Goal: Task Accomplishment & Management: Manage account settings

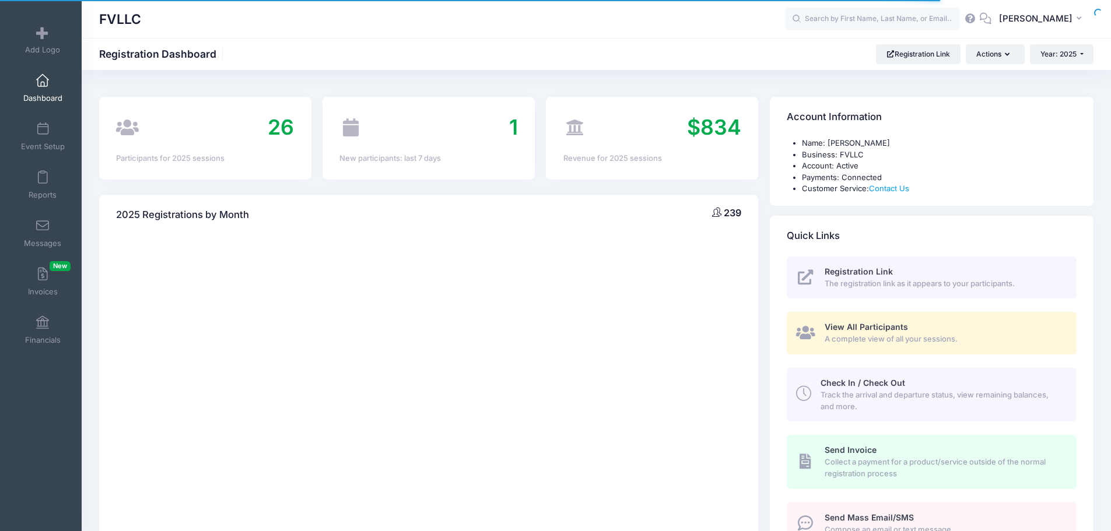
select select
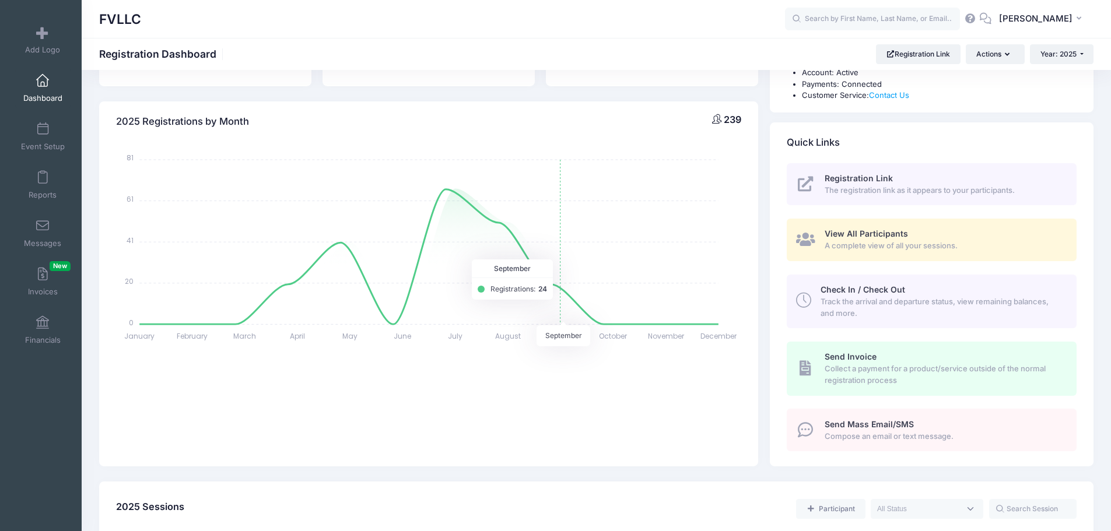
scroll to position [292, 0]
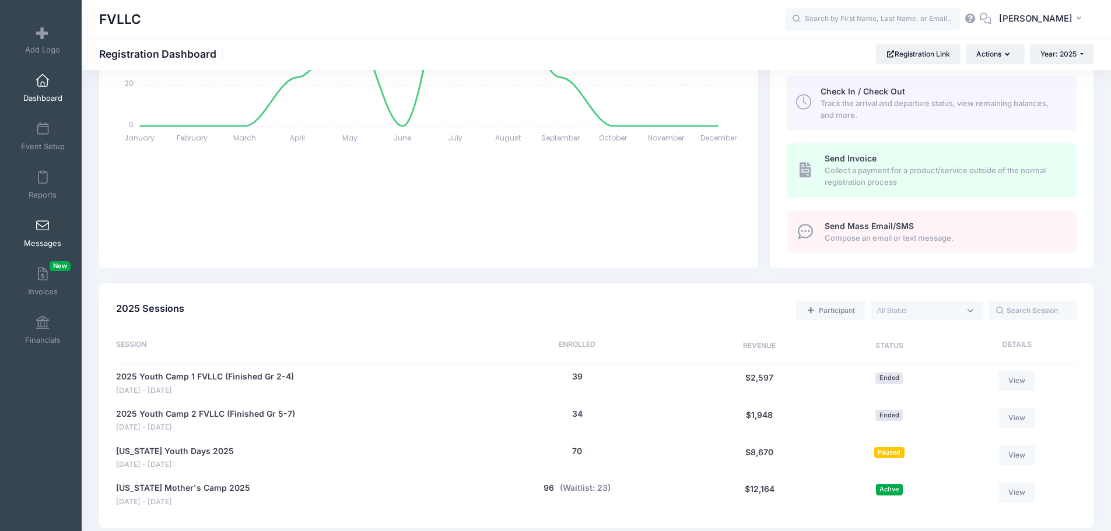
click at [43, 225] on span at bounding box center [43, 226] width 0 height 13
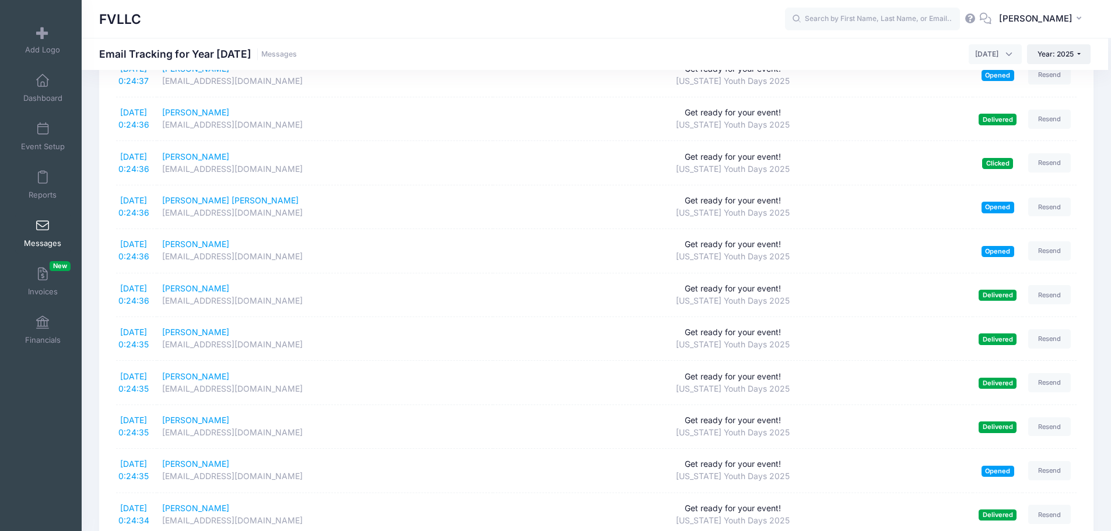
scroll to position [350, 0]
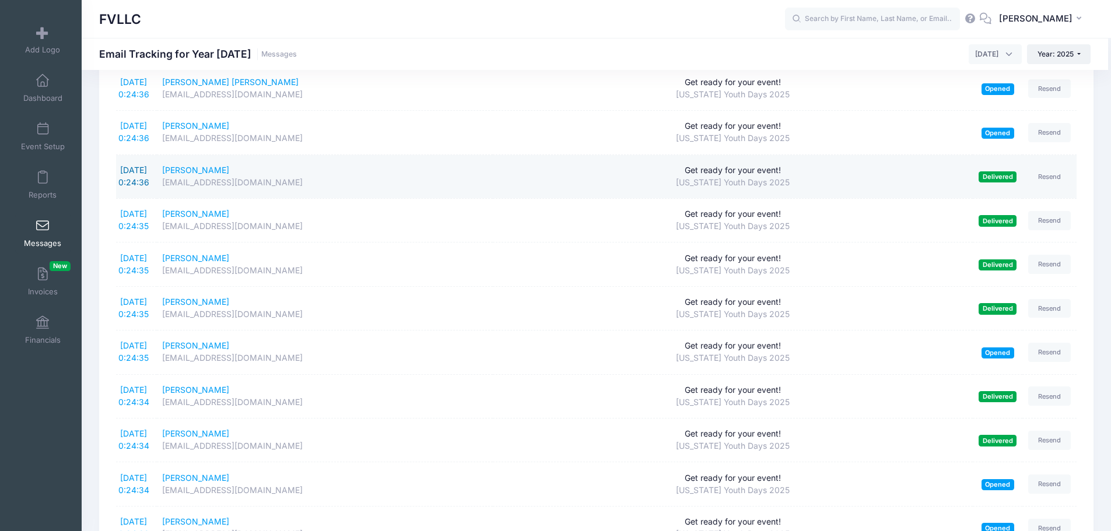
click at [128, 178] on link "[DATE] 0:24:36" at bounding box center [133, 176] width 31 height 22
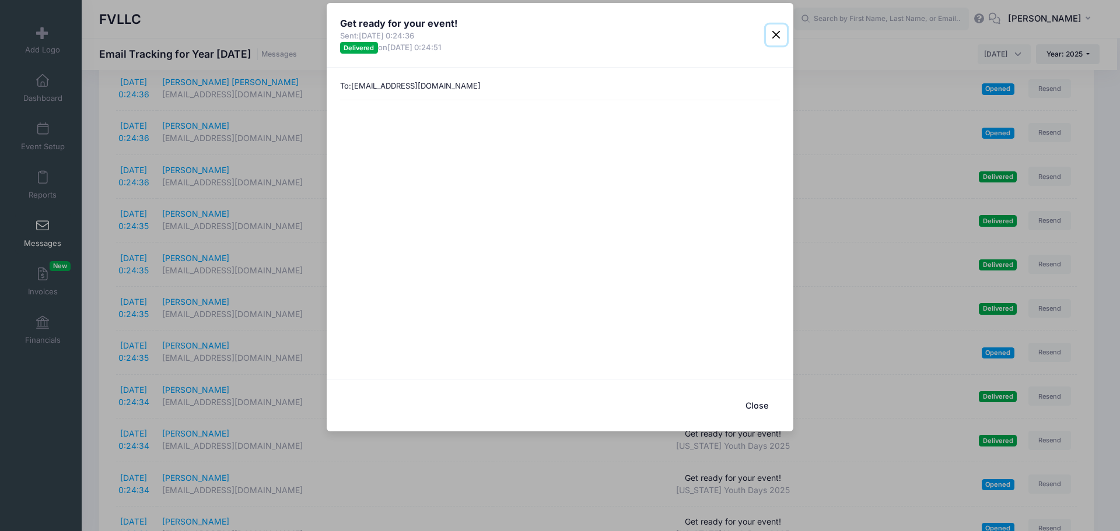
click at [770, 36] on button "Close" at bounding box center [776, 34] width 21 height 21
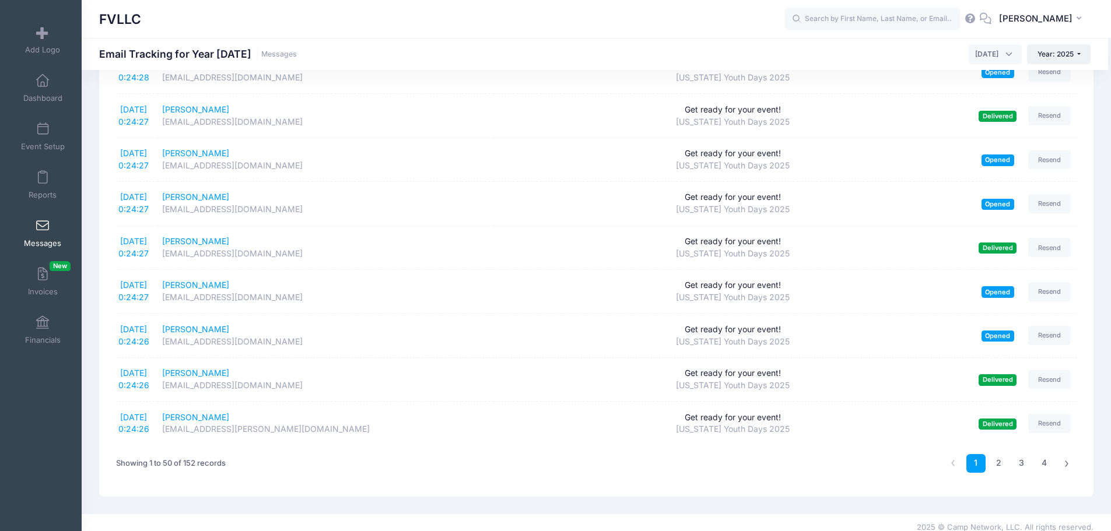
scroll to position [1916, 0]
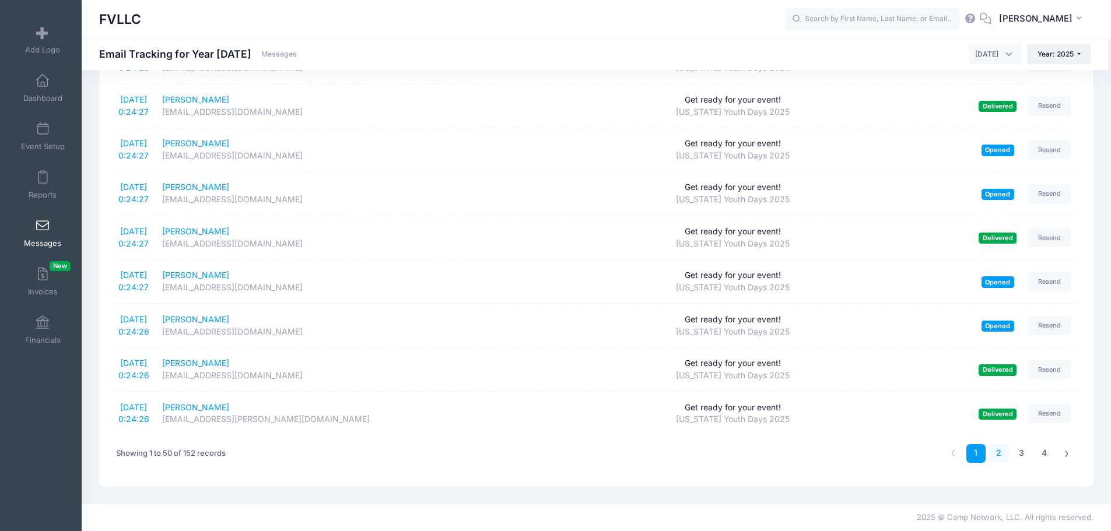
click at [999, 454] on link "2" at bounding box center [998, 453] width 19 height 19
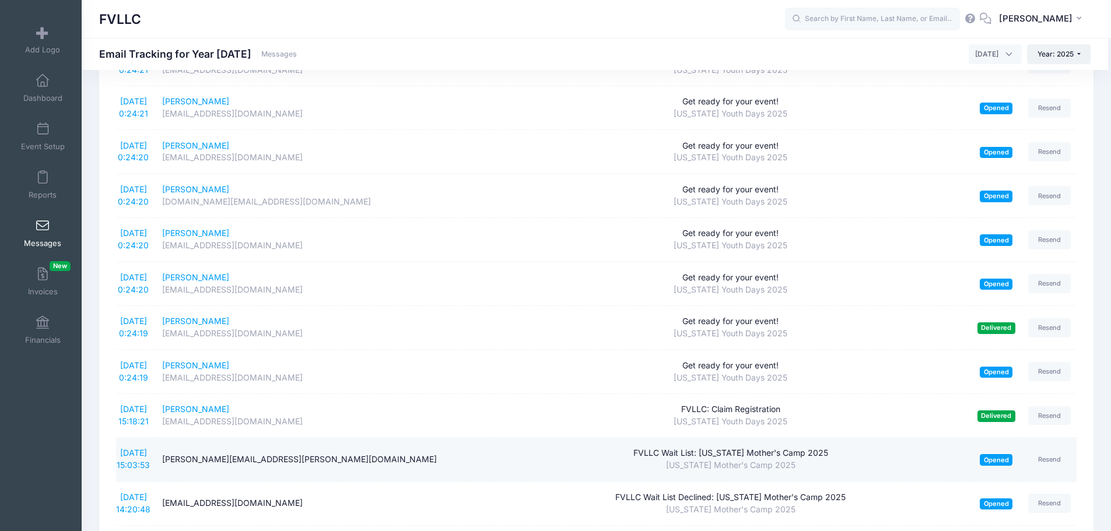
scroll to position [983, 0]
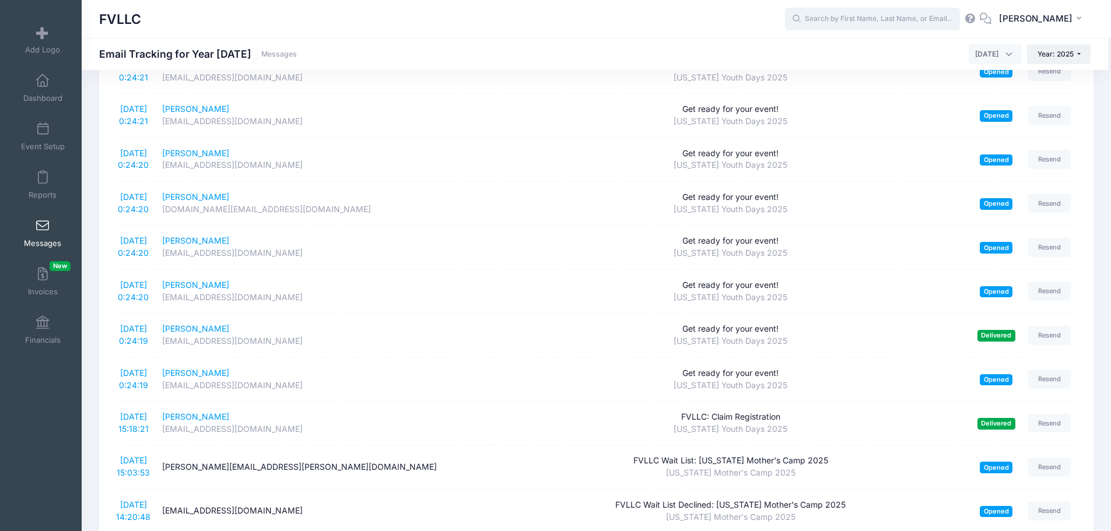
click at [857, 24] on input "text" at bounding box center [872, 19] width 175 height 23
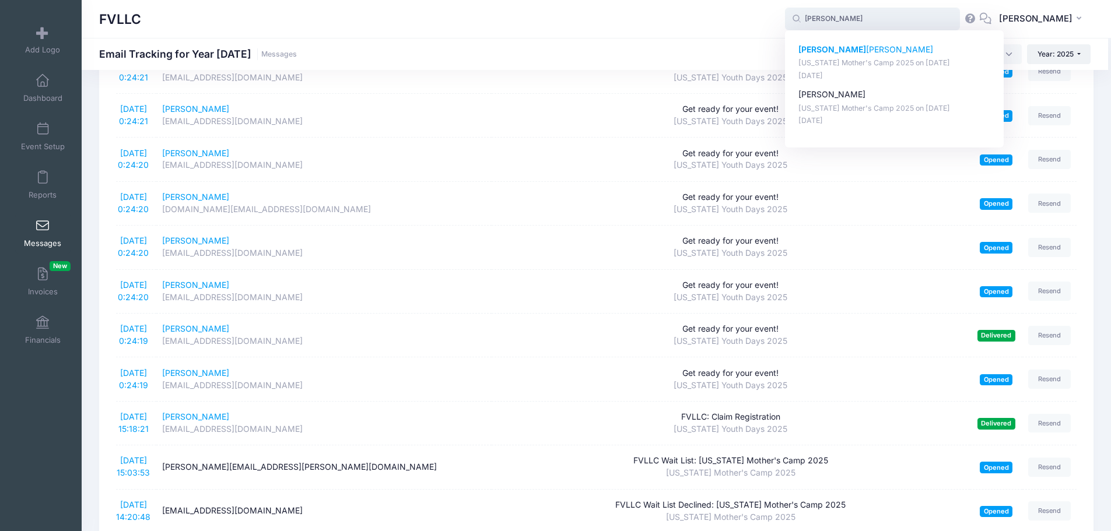
click at [897, 65] on p "Montana Mother's Camp 2025 on Oct-17, 2025" at bounding box center [894, 63] width 192 height 11
type input "Julie Davison (Montana Mother's Camp 2025, Oct-17, 2025)"
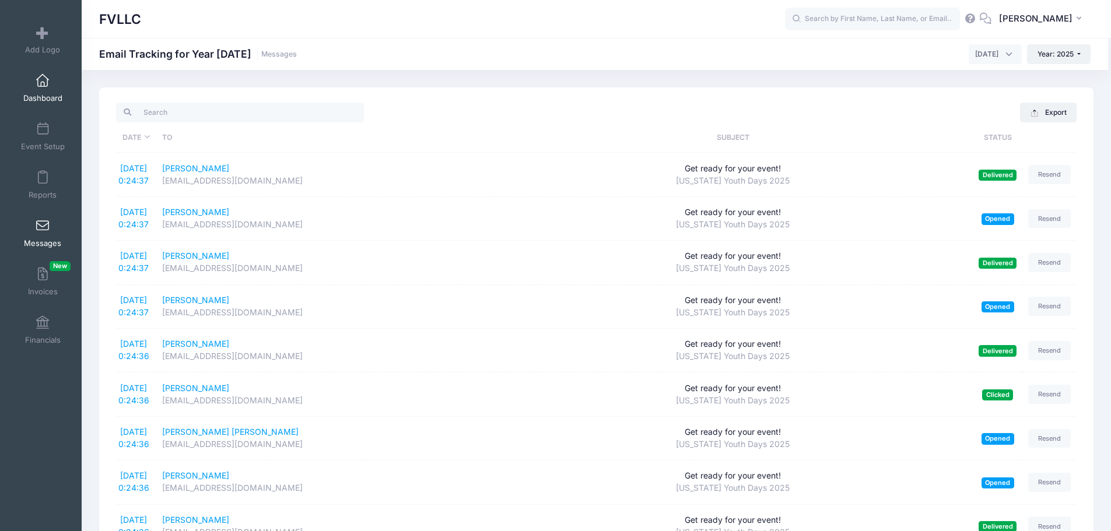
click at [41, 95] on span "Dashboard" at bounding box center [42, 98] width 39 height 10
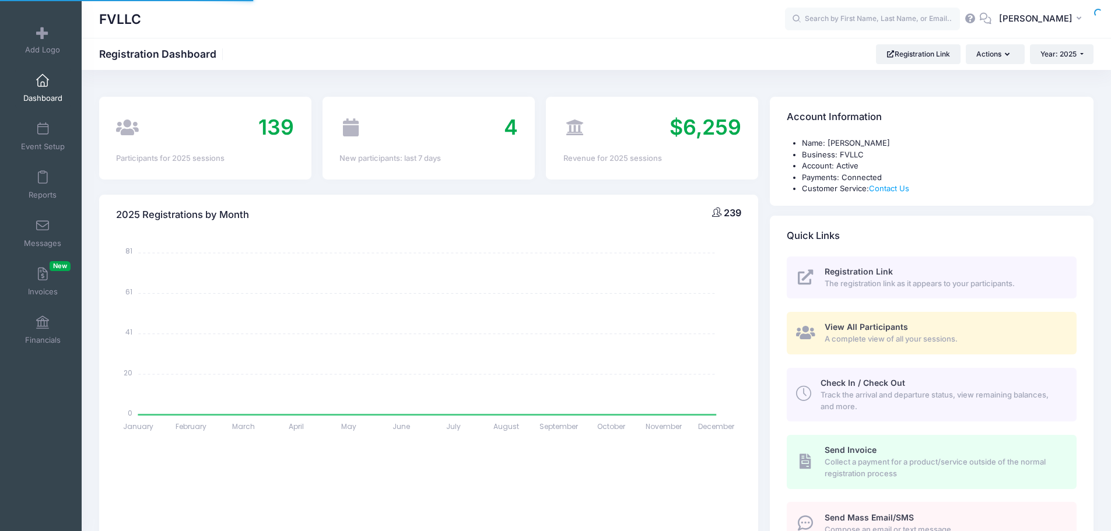
select select
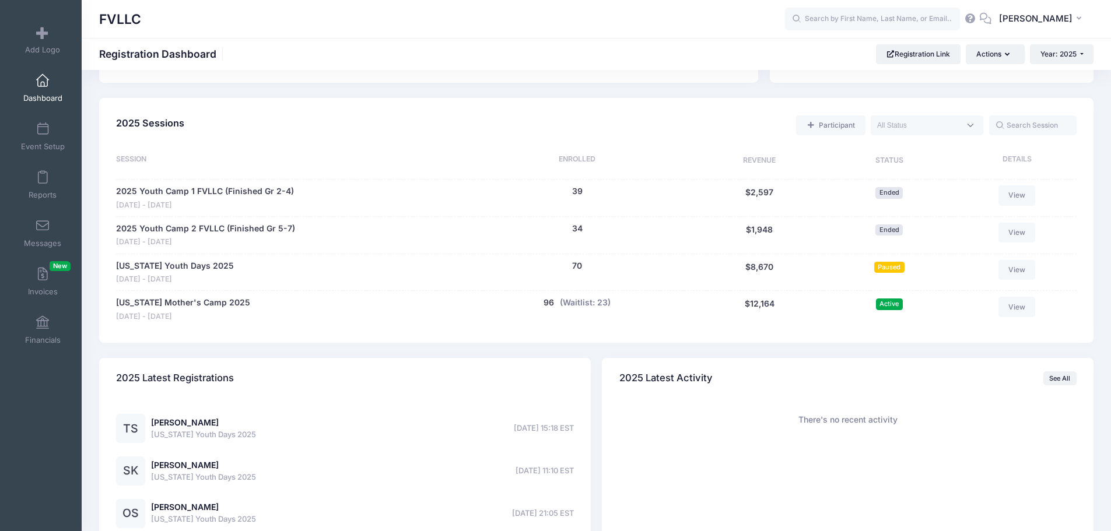
scroll to position [525, 0]
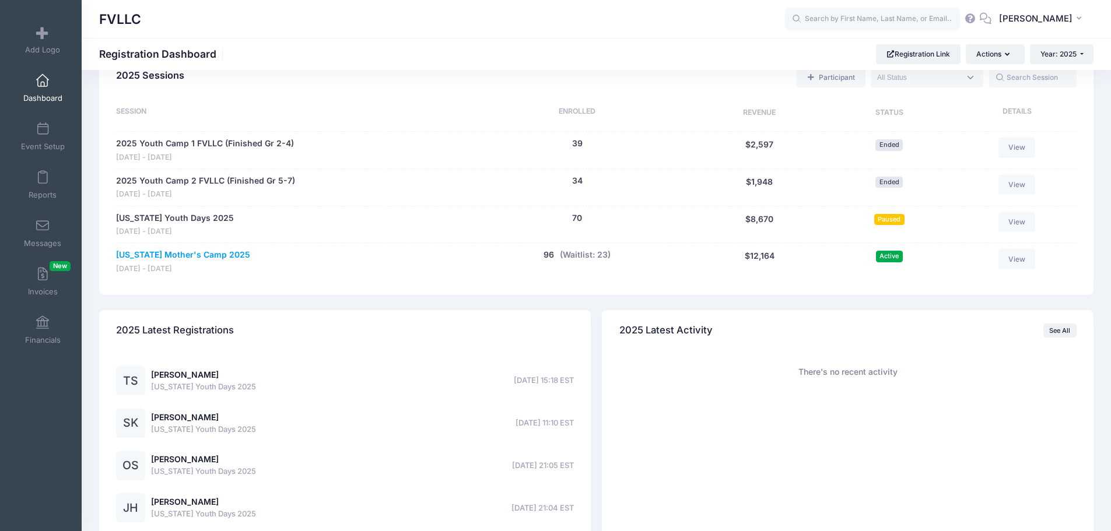
click at [225, 257] on link "Montana Mother's Camp 2025" at bounding box center [183, 255] width 134 height 12
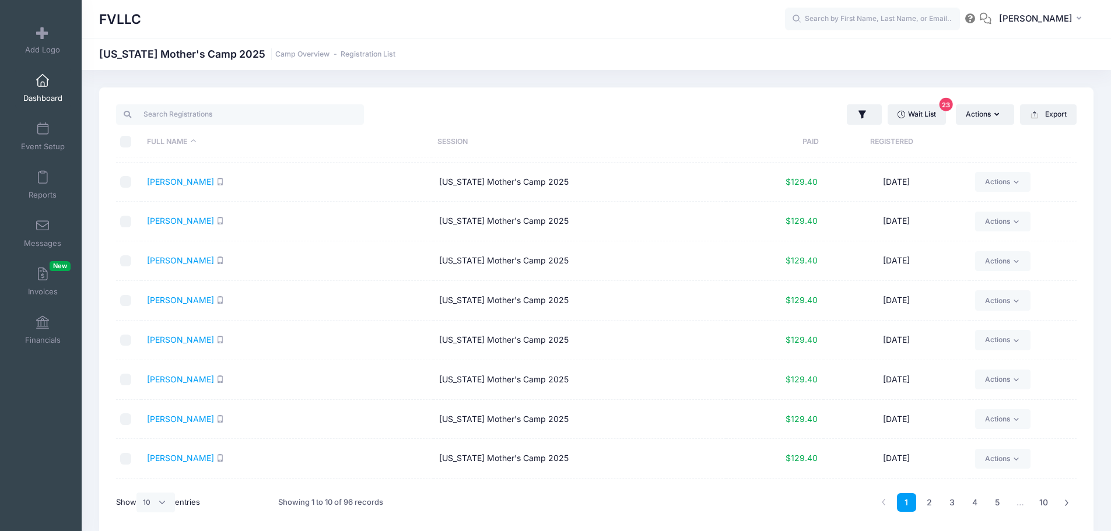
scroll to position [68, 0]
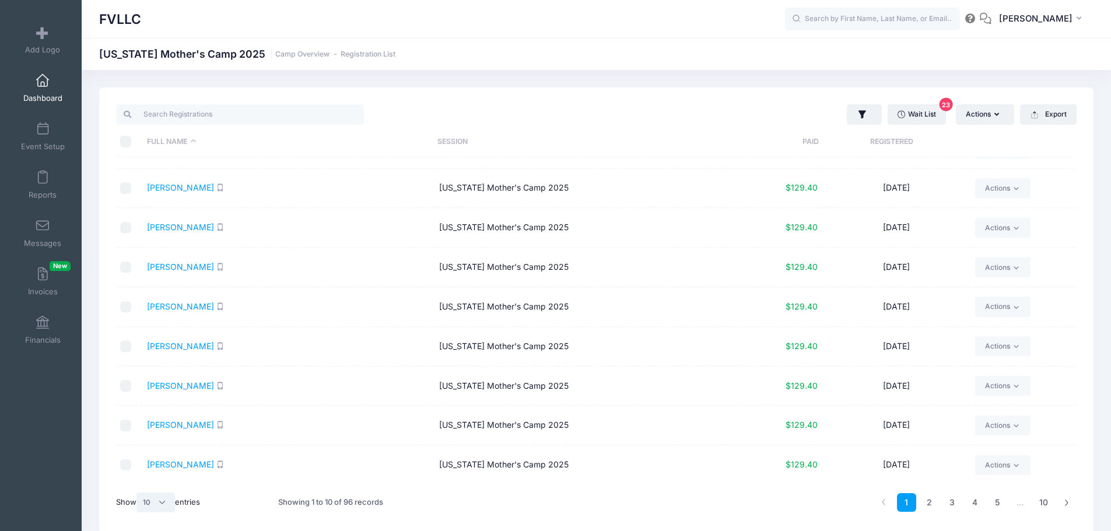
click at [166, 504] on select "All 10 25 50" at bounding box center [155, 503] width 38 height 20
select select "50"
click at [138, 493] on select "All 10 25 50" at bounding box center [155, 503] width 38 height 20
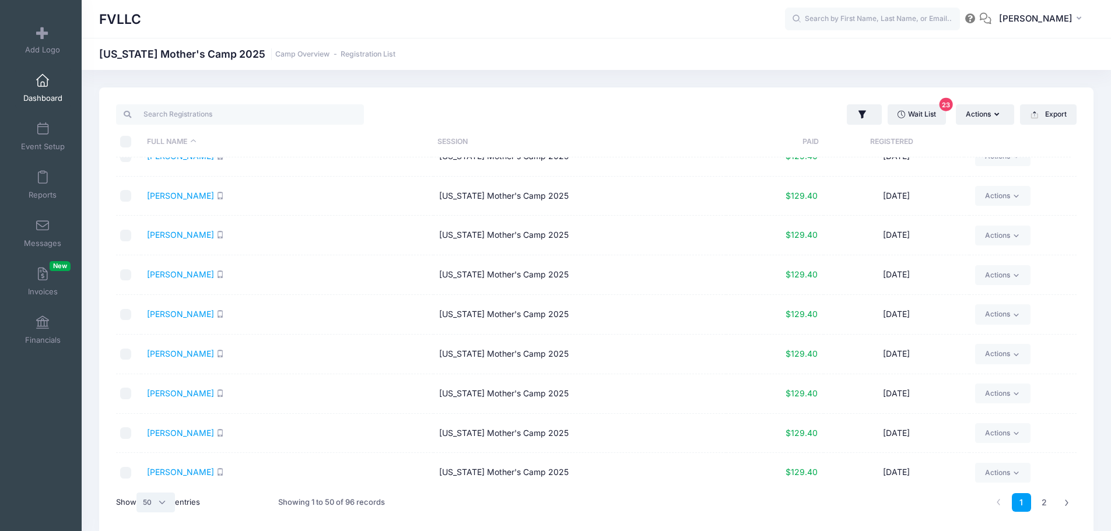
scroll to position [1650, 0]
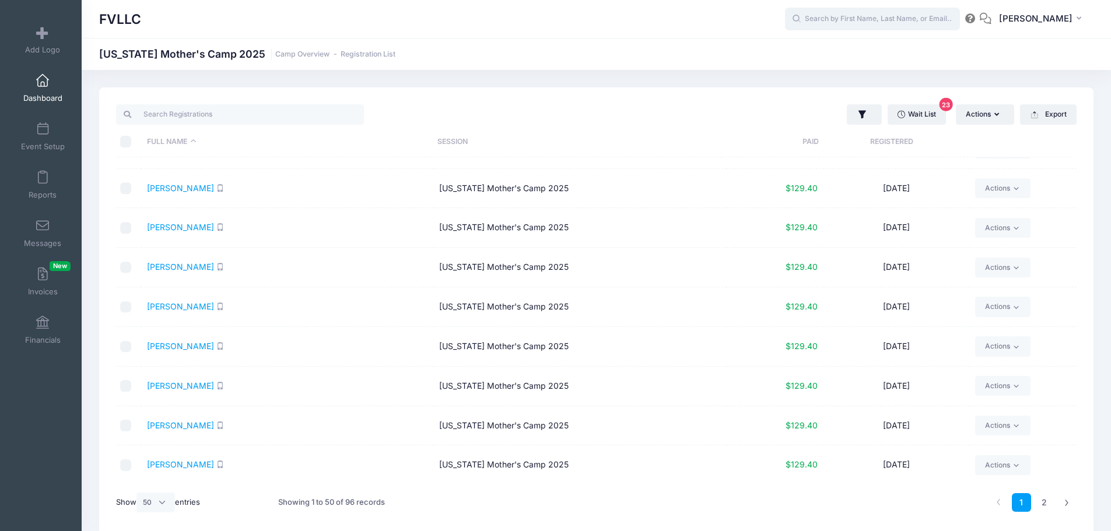
click at [850, 24] on input "text" at bounding box center [872, 19] width 175 height 23
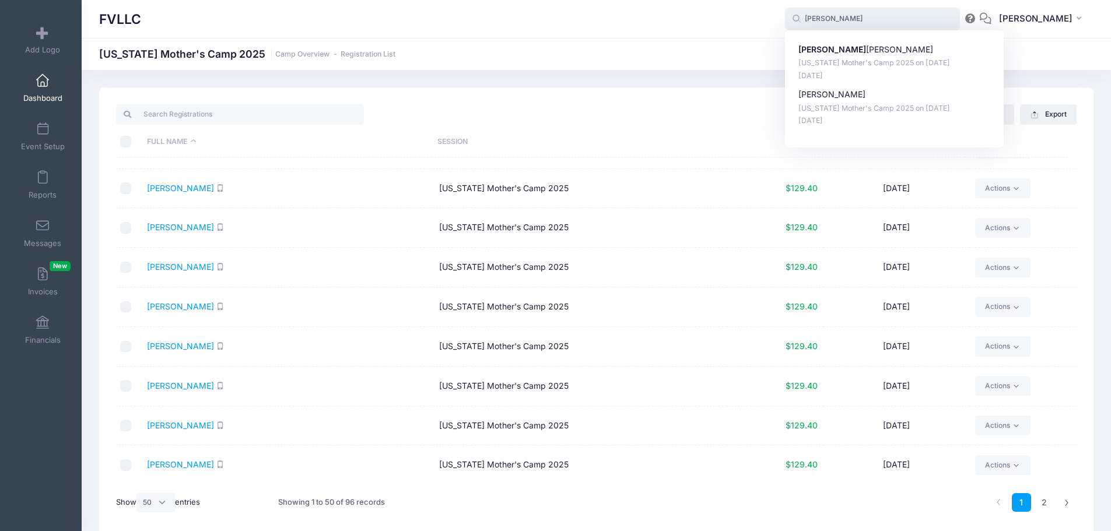
type input "julie"
click at [689, 48] on div "FVLLC Montana Mother's Camp 2025 Camp Overview Registration List" at bounding box center [596, 54] width 1029 height 16
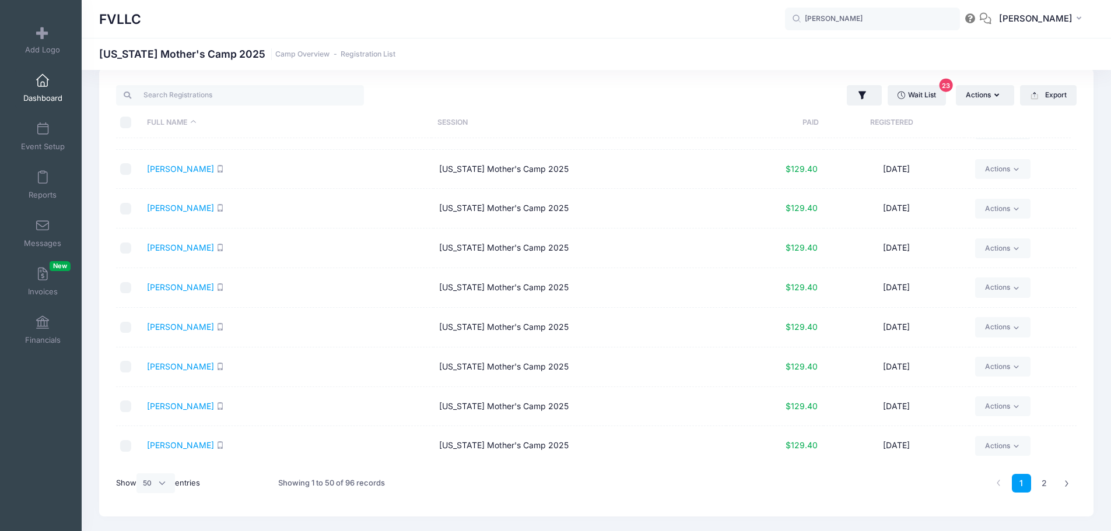
scroll to position [49, 0]
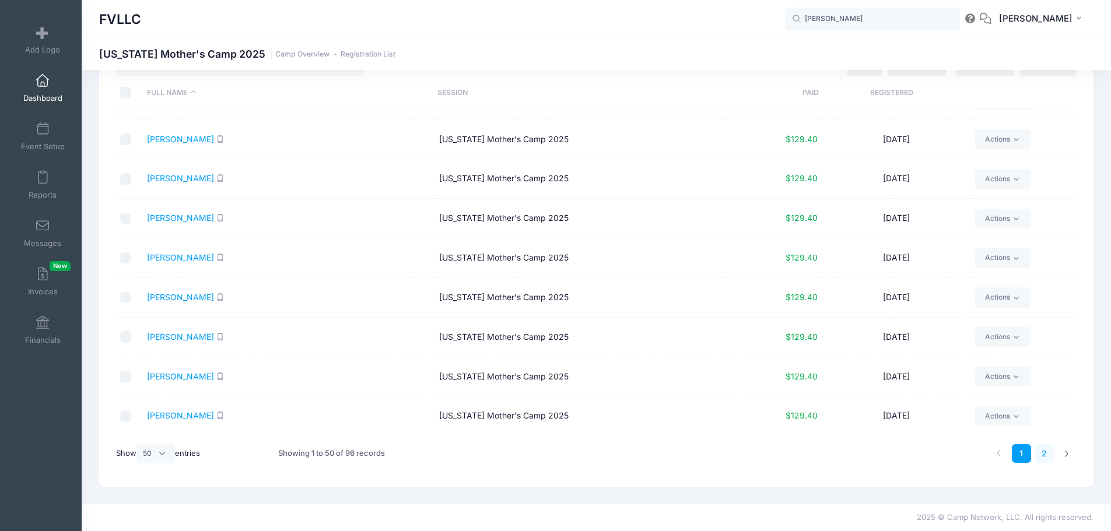
click at [1045, 457] on link "2" at bounding box center [1044, 453] width 19 height 19
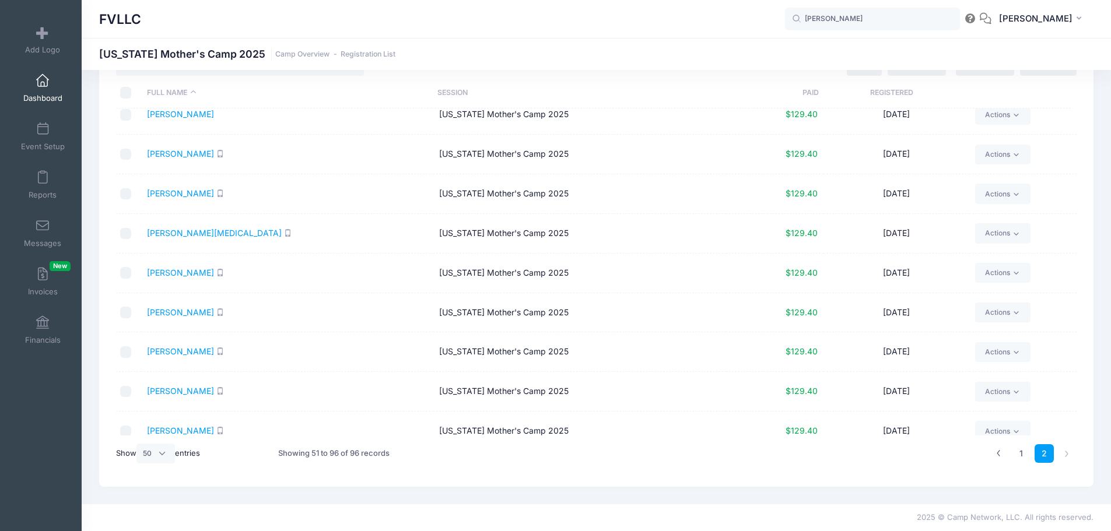
scroll to position [0, 0]
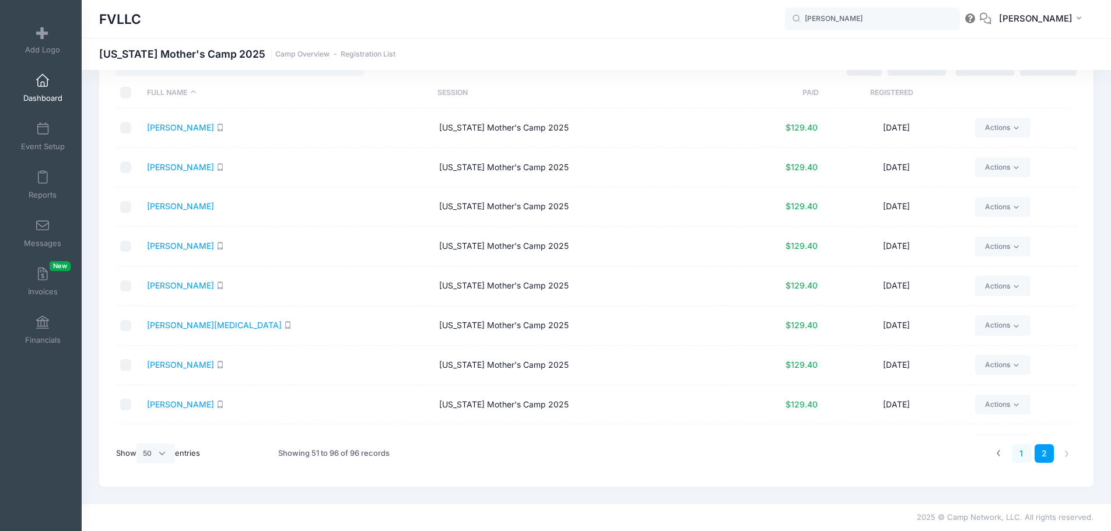
click at [1022, 455] on link "1" at bounding box center [1021, 453] width 19 height 19
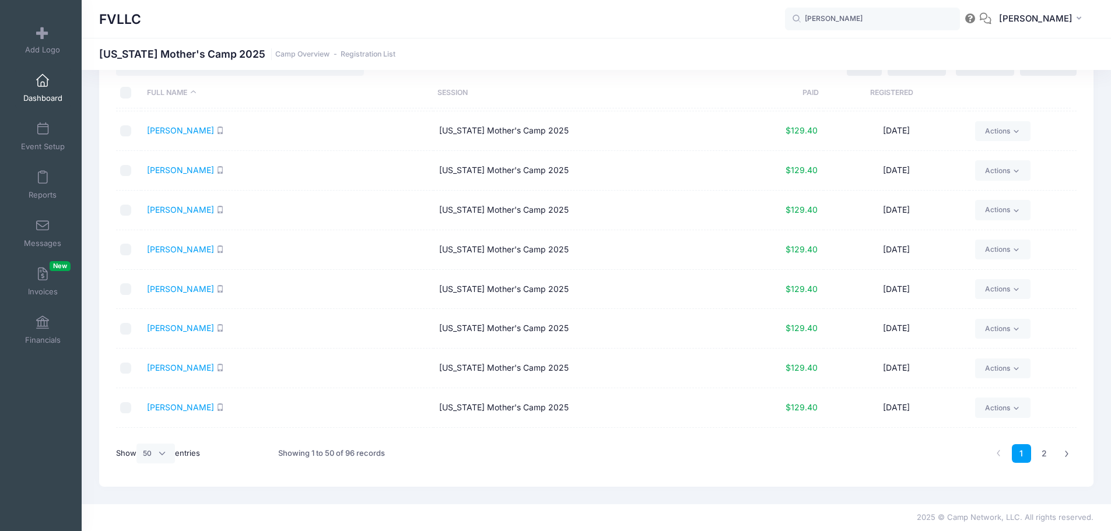
scroll to position [117, 0]
click at [35, 233] on link "Messages" at bounding box center [42, 233] width 55 height 41
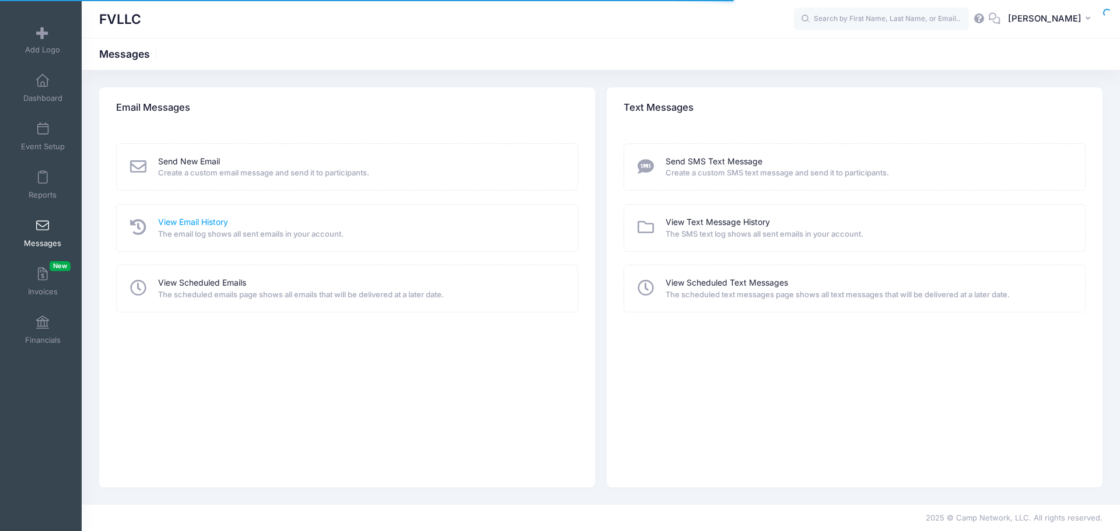
click at [188, 225] on link "View Email History" at bounding box center [193, 222] width 70 height 12
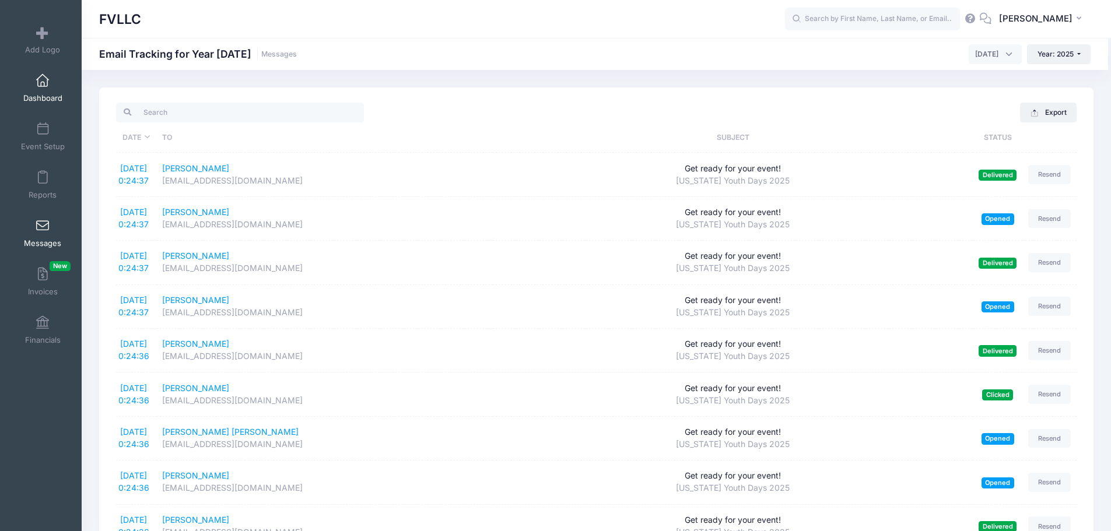
click at [41, 102] on span "Dashboard" at bounding box center [42, 98] width 39 height 10
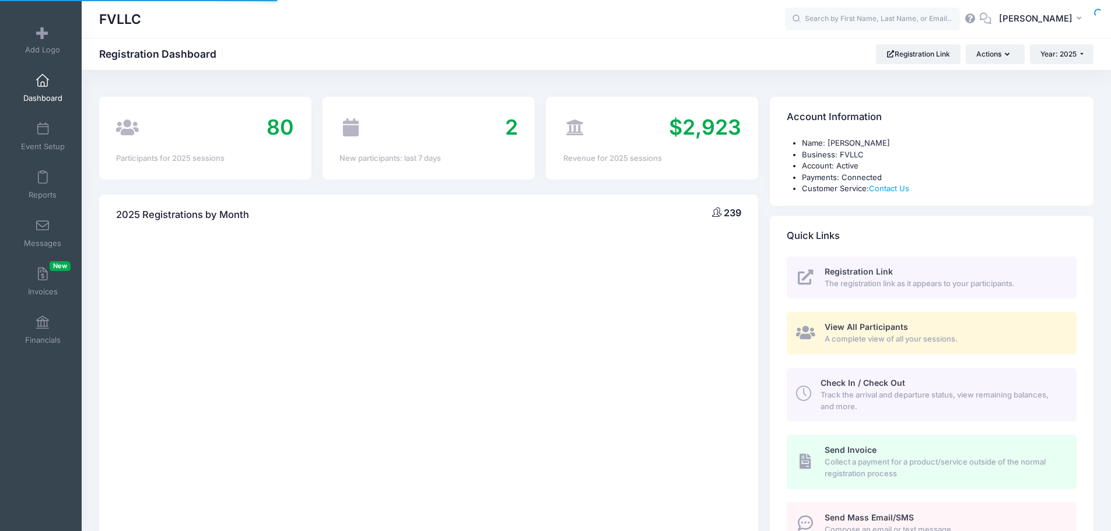
select select
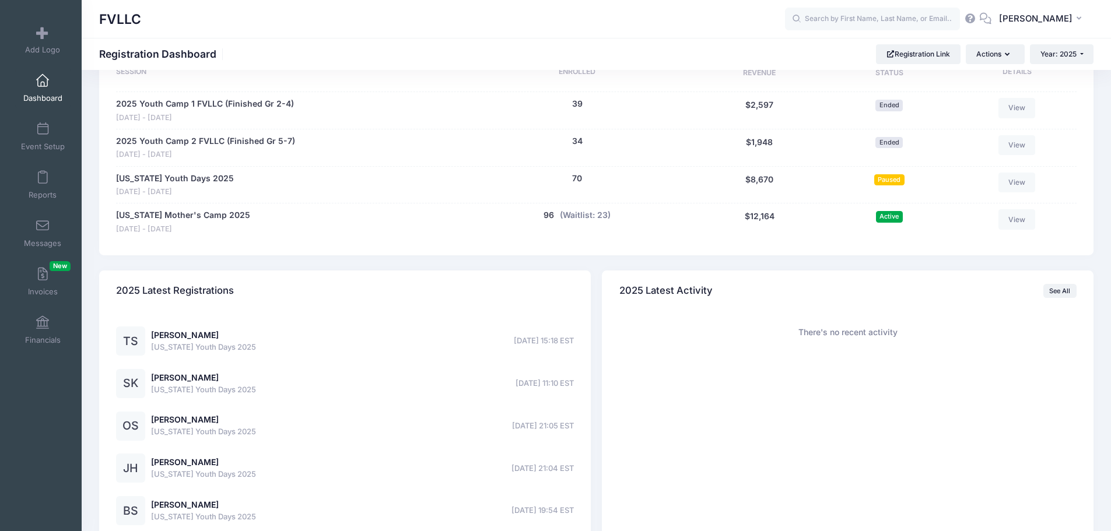
scroll to position [583, 0]
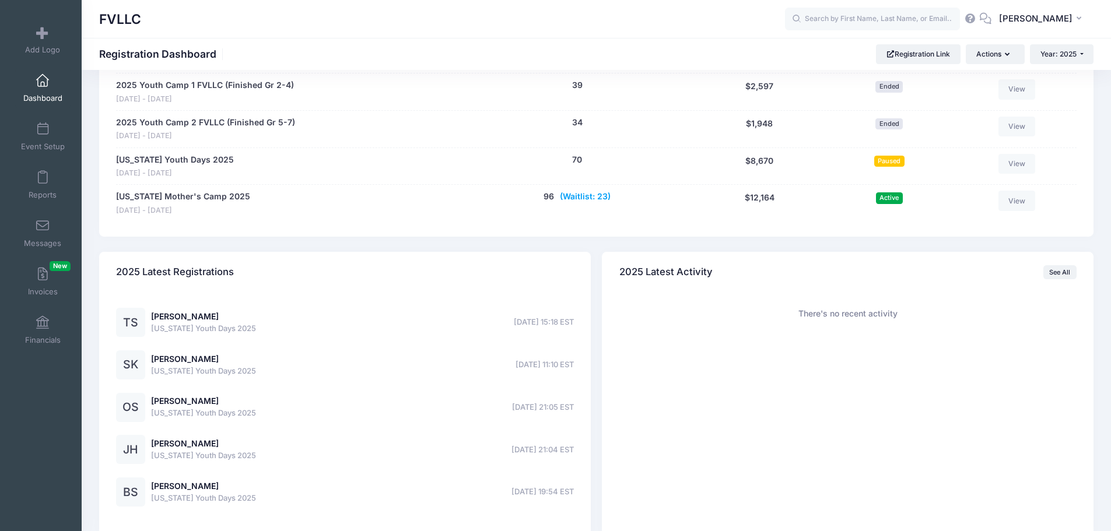
click at [585, 197] on button "(Waitlist: 23)" at bounding box center [585, 197] width 51 height 12
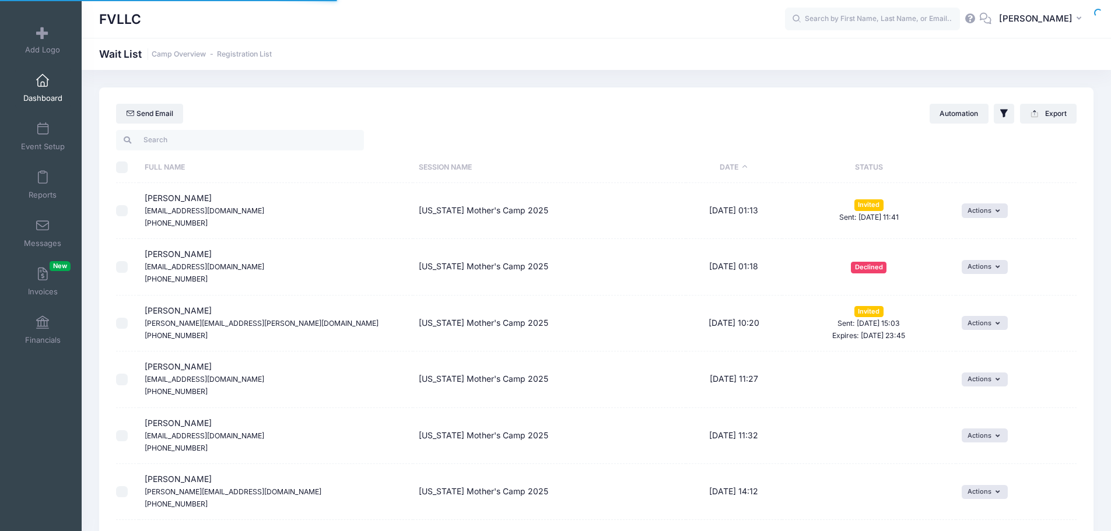
select select "50"
click at [40, 94] on span "Dashboard" at bounding box center [42, 98] width 39 height 10
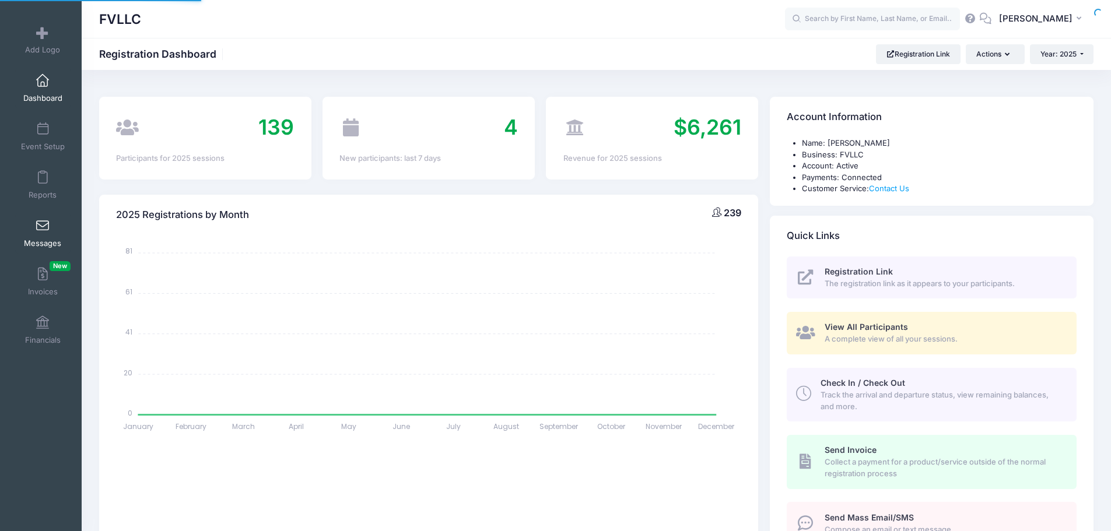
click at [48, 233] on body "Processing Request Please wait... Processing Request Please wait... Processing …" at bounding box center [555, 265] width 1111 height 531
select select
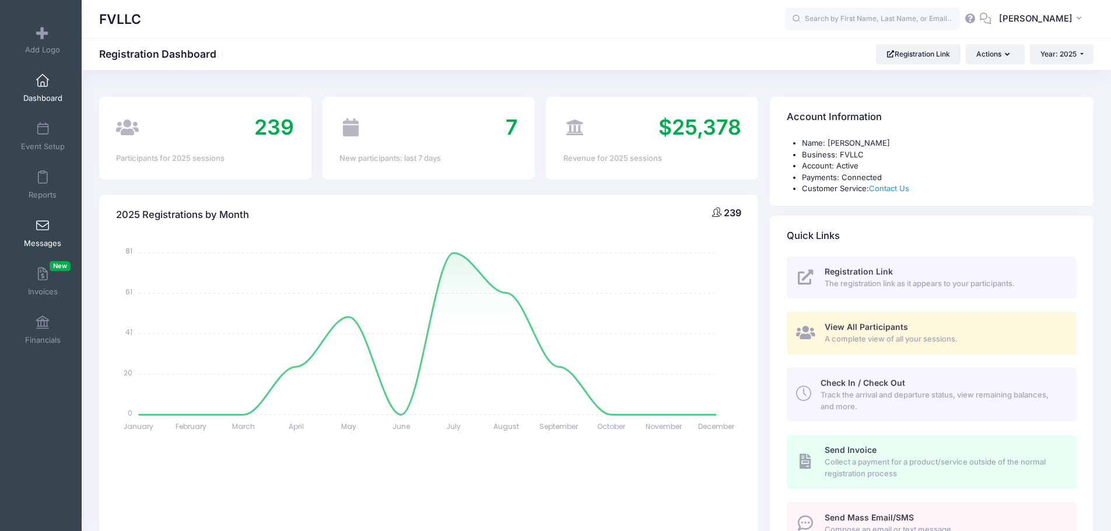
click at [43, 231] on span at bounding box center [43, 226] width 0 height 13
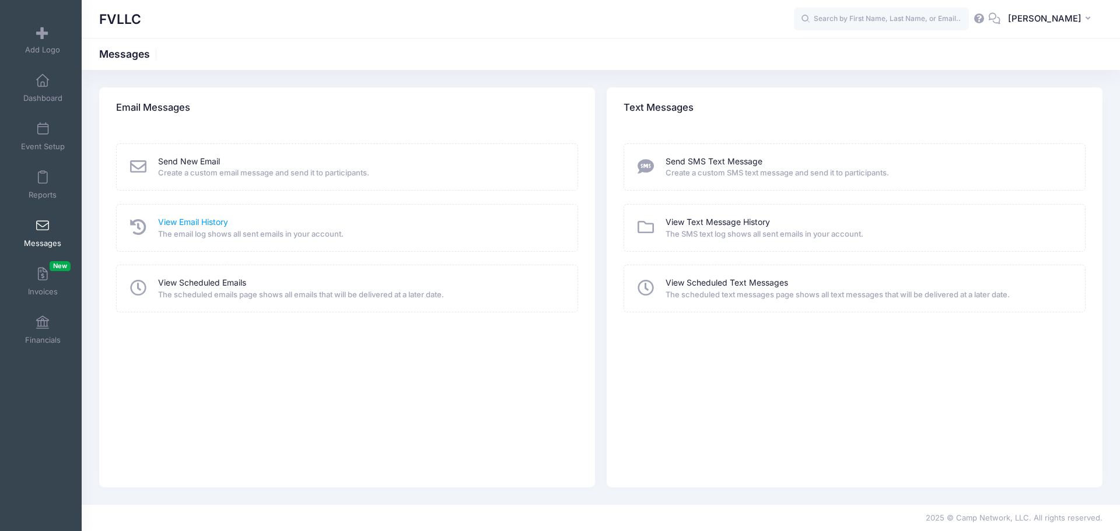
click at [169, 223] on link "View Email History" at bounding box center [193, 222] width 70 height 12
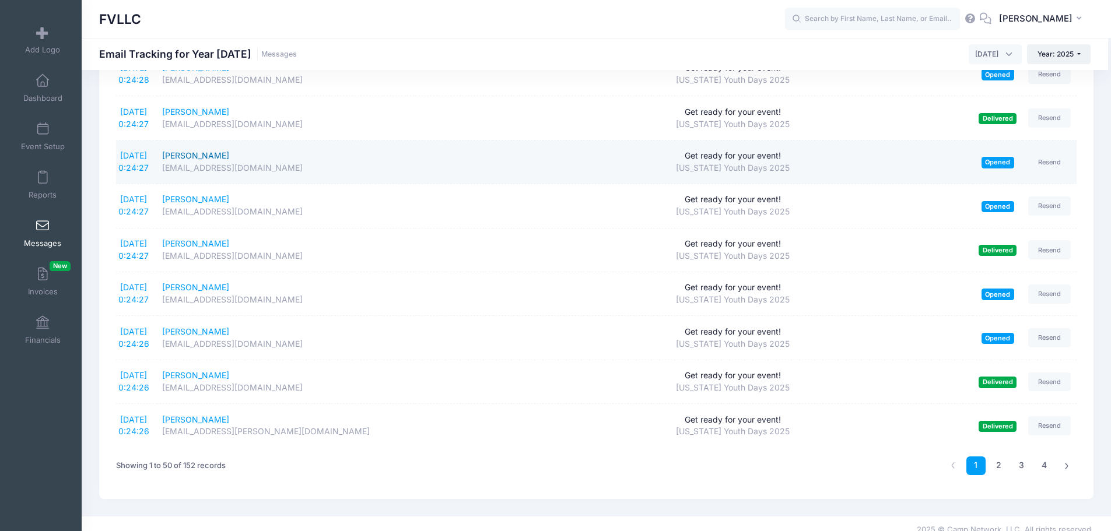
scroll to position [1916, 0]
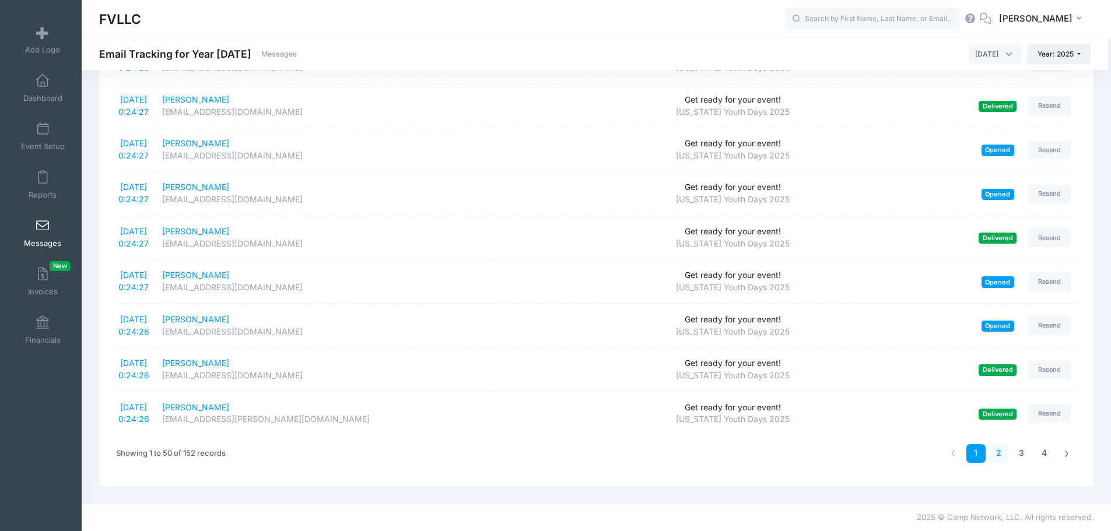
click at [999, 451] on link "2" at bounding box center [998, 453] width 19 height 19
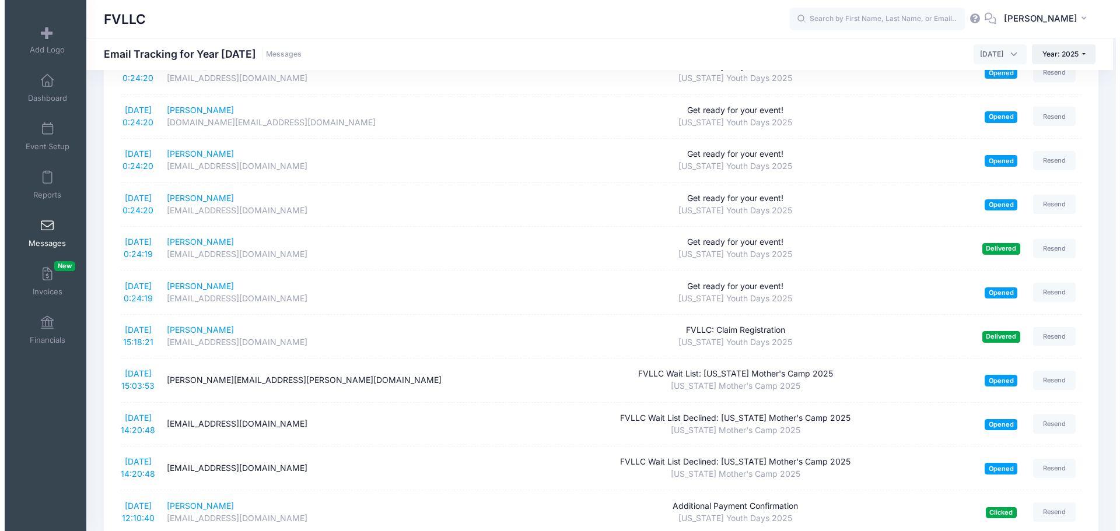
scroll to position [1041, 0]
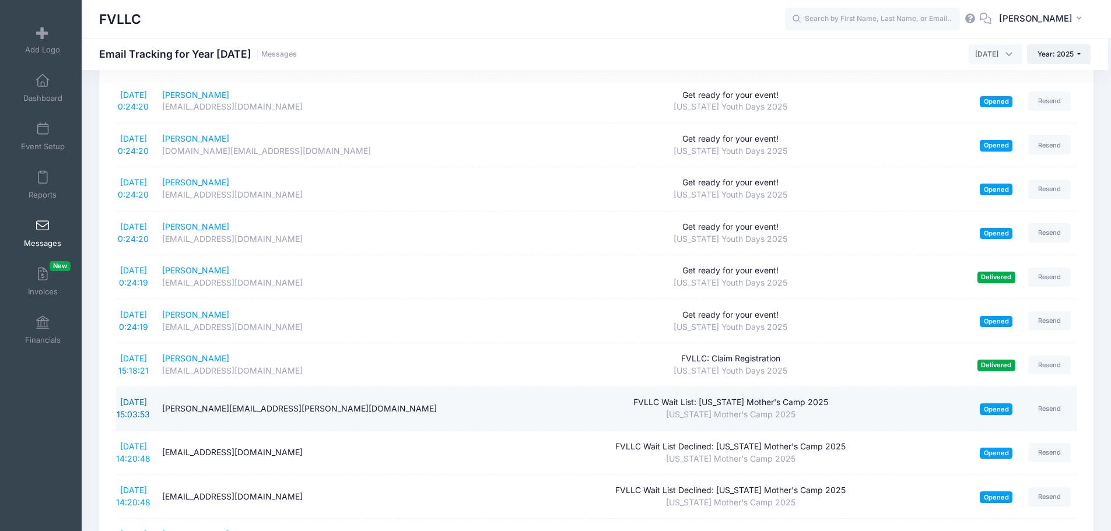
click at [131, 404] on link "[DATE] 15:03:53" at bounding box center [133, 408] width 33 height 22
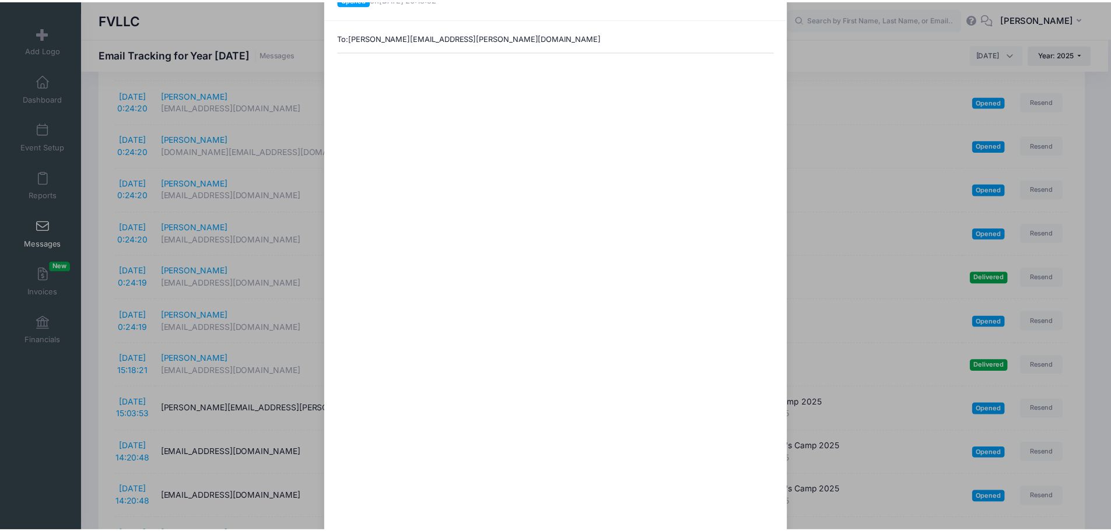
scroll to position [0, 0]
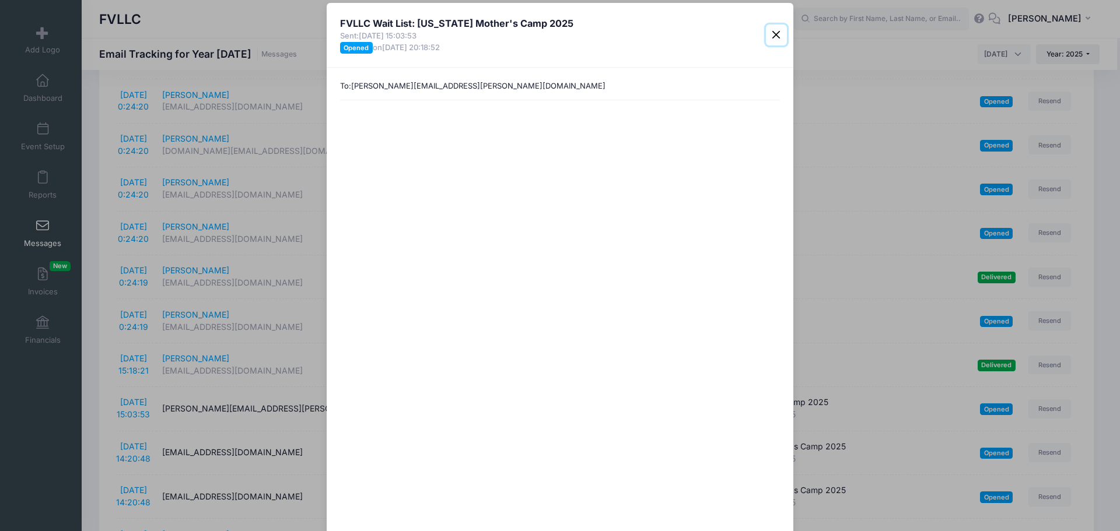
click at [777, 38] on button "Close" at bounding box center [776, 34] width 21 height 21
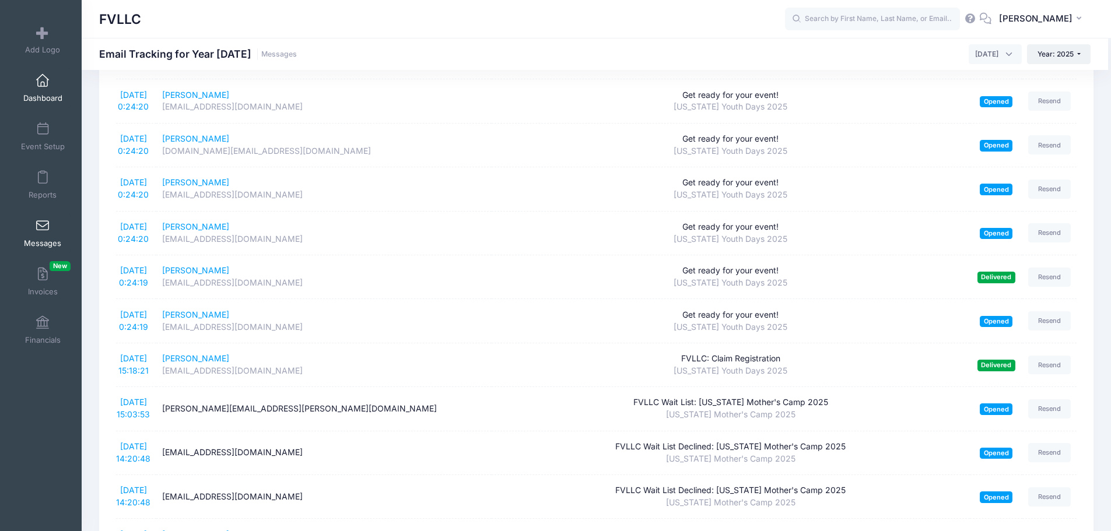
click at [40, 94] on span "Dashboard" at bounding box center [42, 98] width 39 height 10
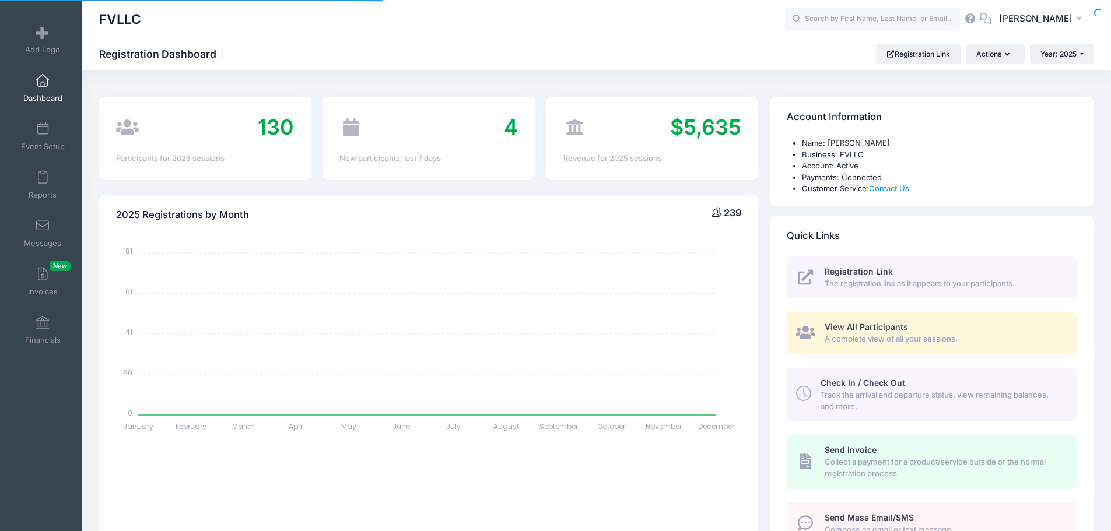
select select
